Goal: Navigation & Orientation: Find specific page/section

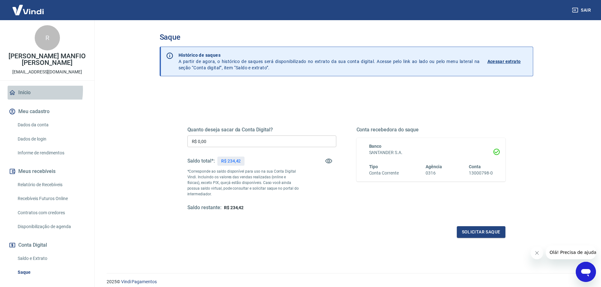
click at [21, 90] on link "Início" at bounding box center [47, 93] width 79 height 14
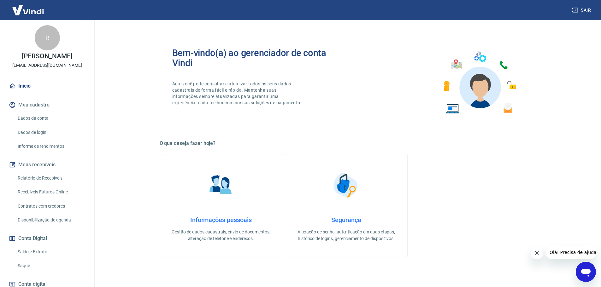
scroll to position [158, 0]
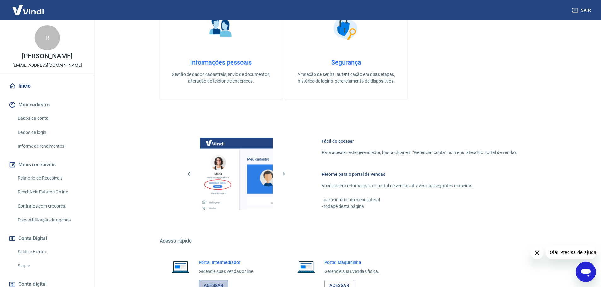
click at [204, 282] on link "Acessar" at bounding box center [214, 286] width 30 height 12
